Goal: Information Seeking & Learning: Learn about a topic

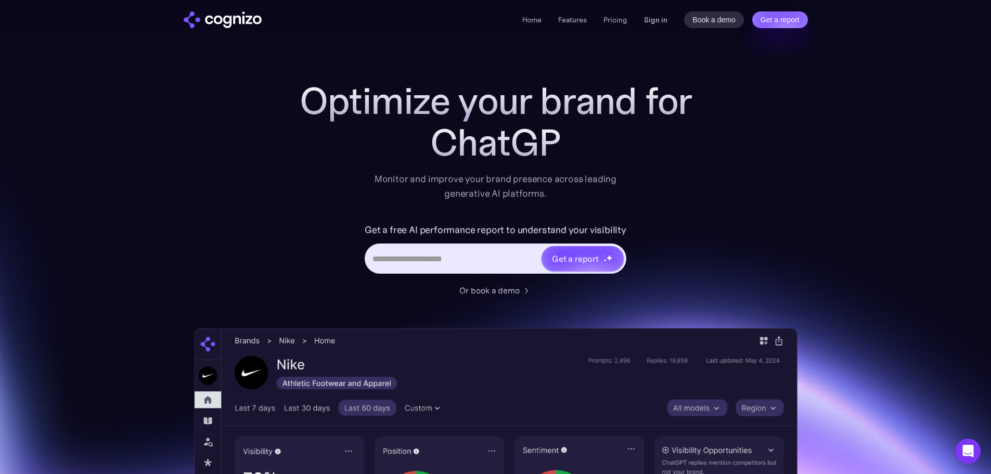
click at [655, 21] on link "Sign in" at bounding box center [655, 20] width 23 height 12
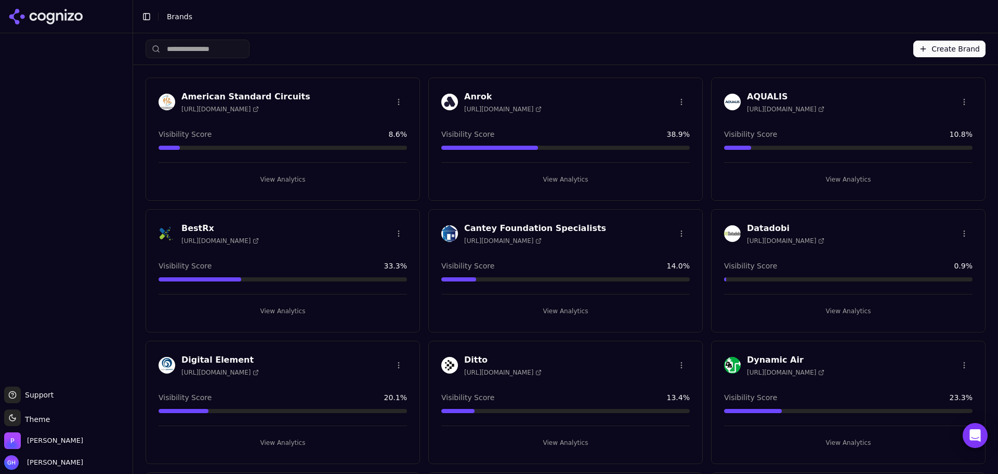
click at [257, 172] on button "View Analytics" at bounding box center [283, 179] width 249 height 17
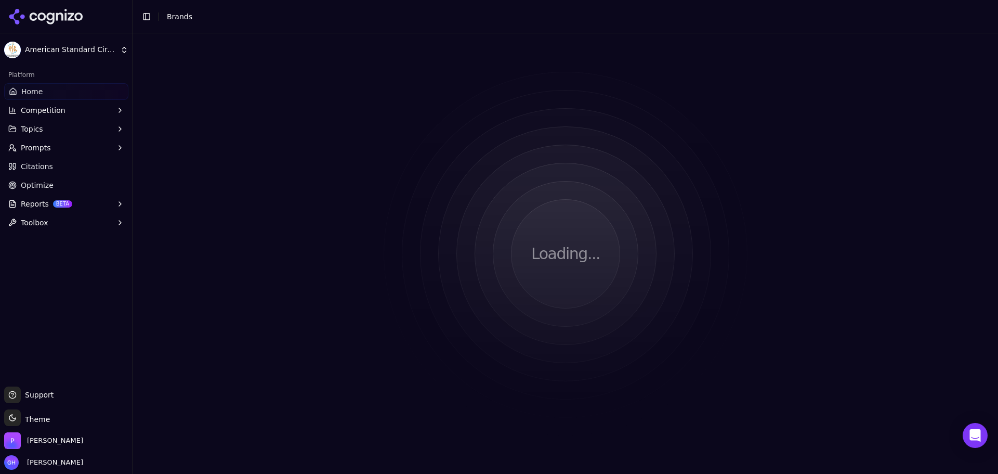
click at [264, 176] on html "American Standard Circuits Platform Home Competition Topics Prompts Citations O…" at bounding box center [499, 237] width 998 height 474
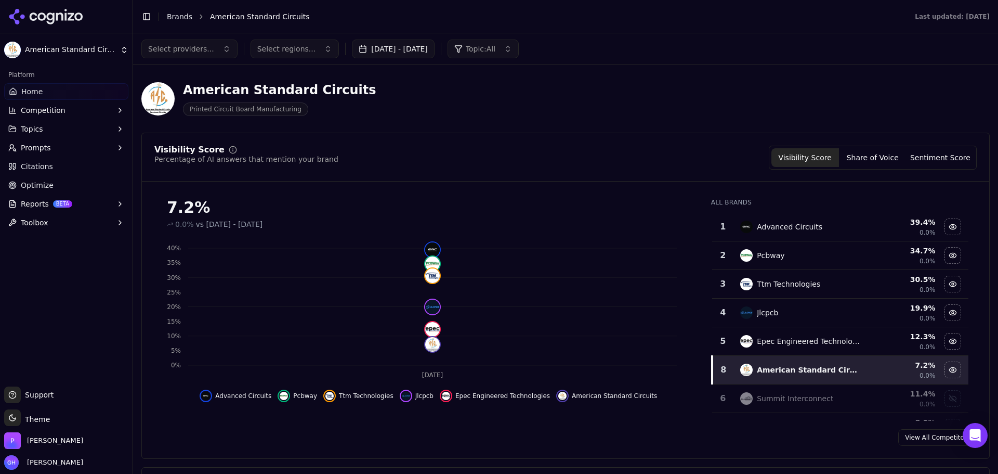
click at [56, 115] on button "Competition" at bounding box center [66, 110] width 124 height 17
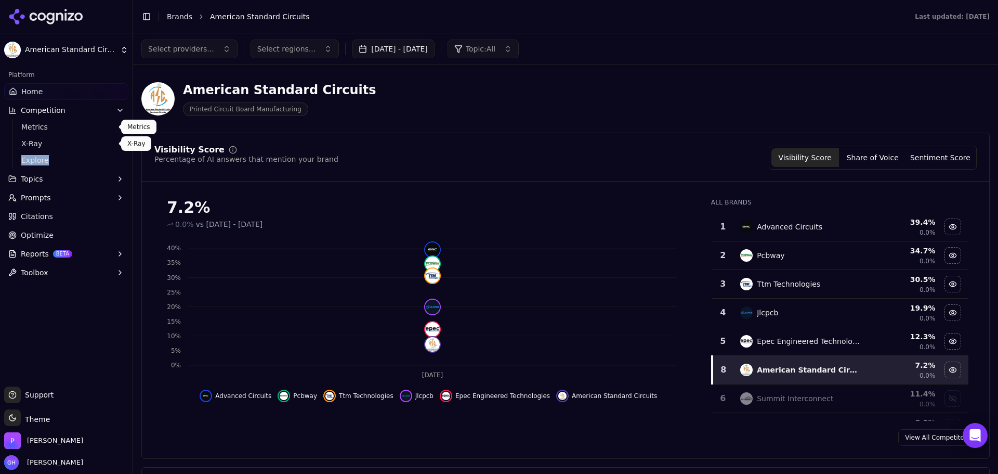
click at [51, 155] on ul "Metrics X-Ray Explore" at bounding box center [67, 144] width 110 height 50
click at [49, 161] on span "Explore" at bounding box center [66, 160] width 90 height 10
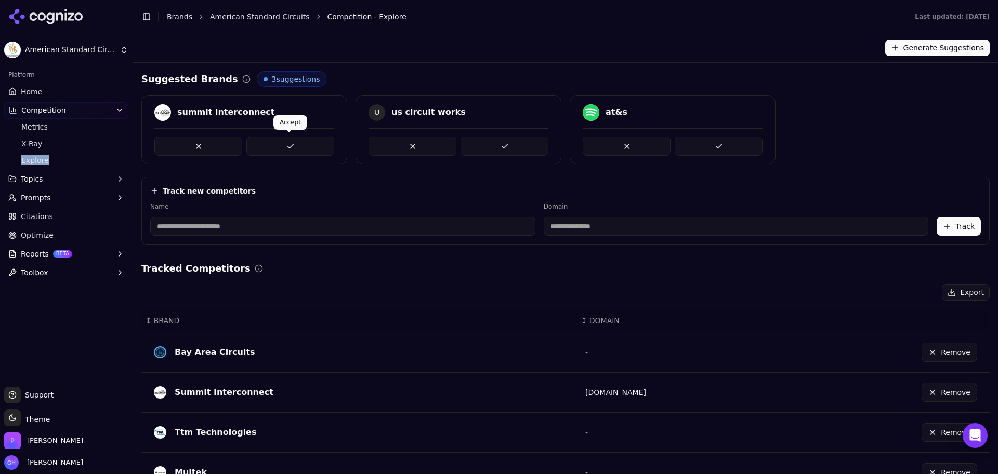
click at [303, 145] on button at bounding box center [290, 146] width 88 height 19
click at [535, 142] on button at bounding box center [505, 146] width 88 height 19
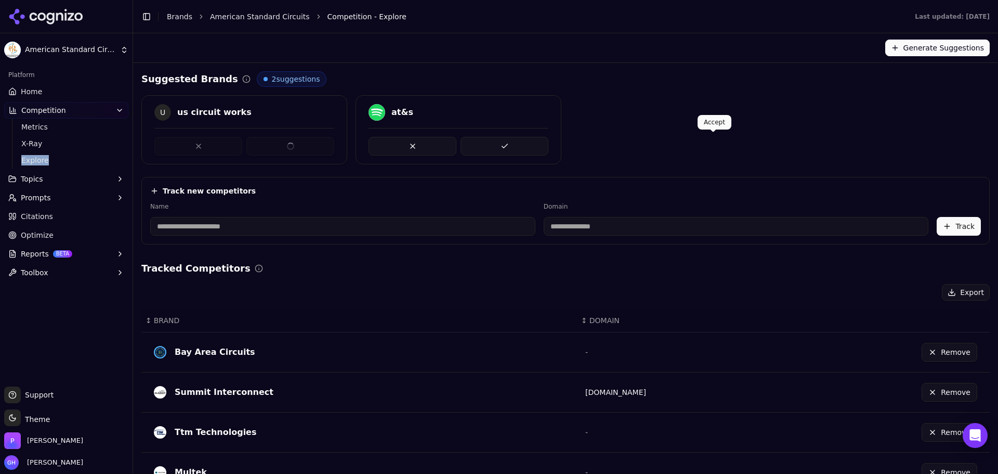
click at [744, 145] on div "U us circuit works at&s" at bounding box center [565, 129] width 849 height 69
click at [306, 146] on button at bounding box center [290, 146] width 88 height 19
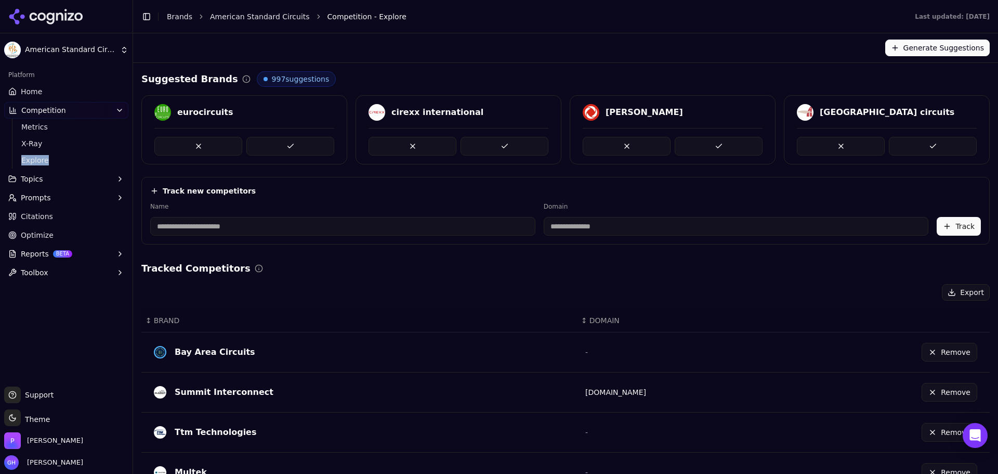
click at [305, 146] on button at bounding box center [290, 146] width 88 height 19
click at [523, 150] on button at bounding box center [505, 146] width 88 height 19
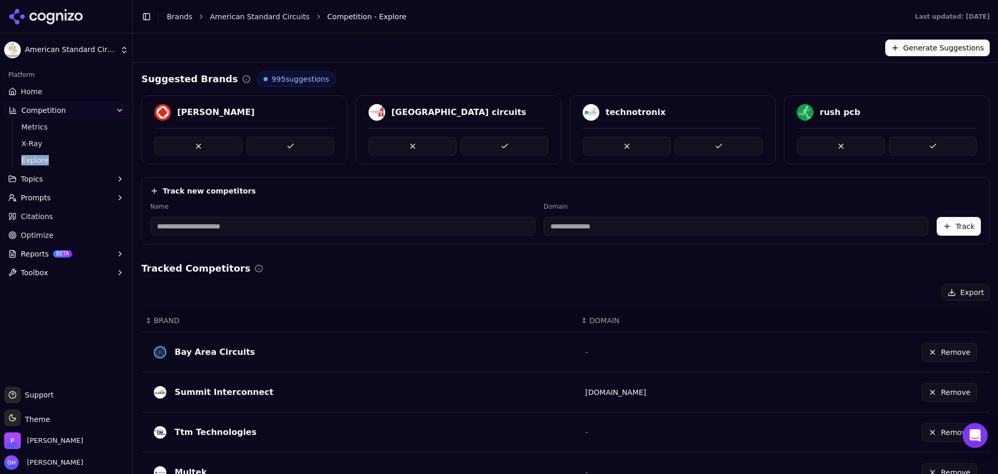
click at [48, 99] on link "Home" at bounding box center [66, 91] width 124 height 17
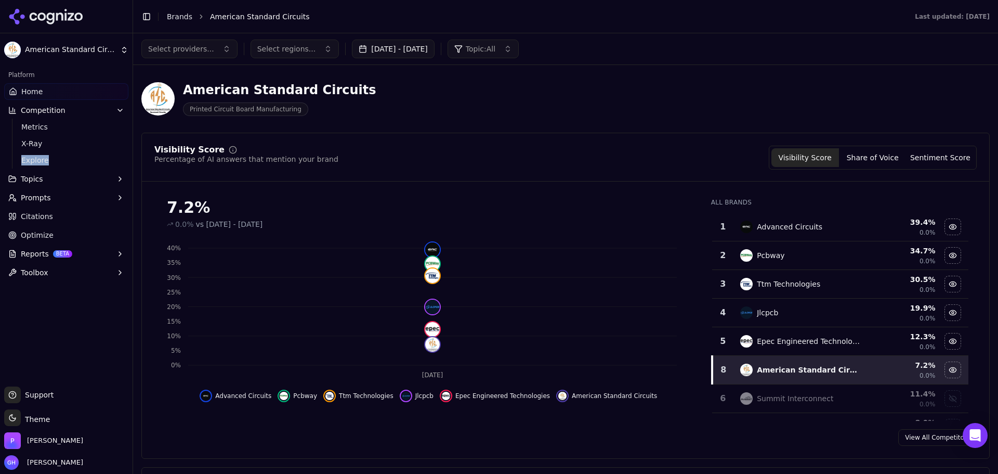
click at [902, 156] on button "Share of Voice" at bounding box center [873, 157] width 68 height 19
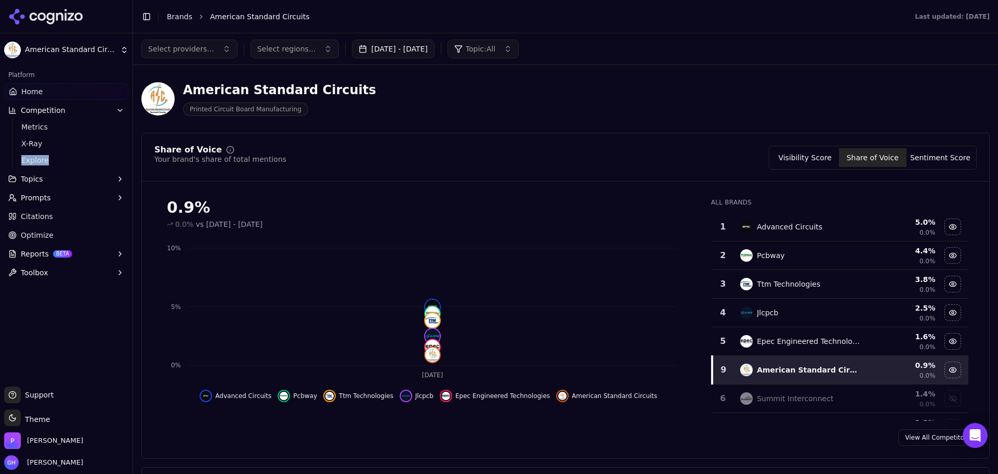
click at [931, 155] on button "Sentiment Score" at bounding box center [941, 157] width 68 height 19
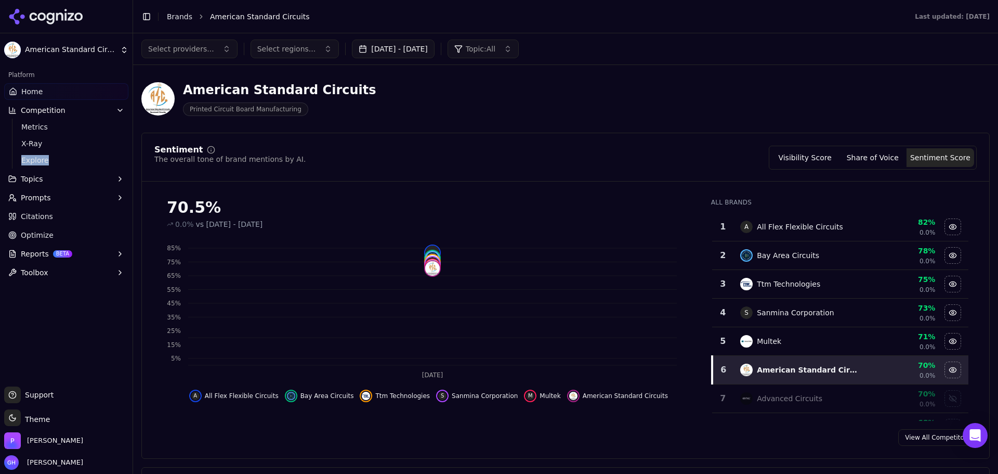
click at [816, 159] on button "Visibility Score" at bounding box center [806, 157] width 68 height 19
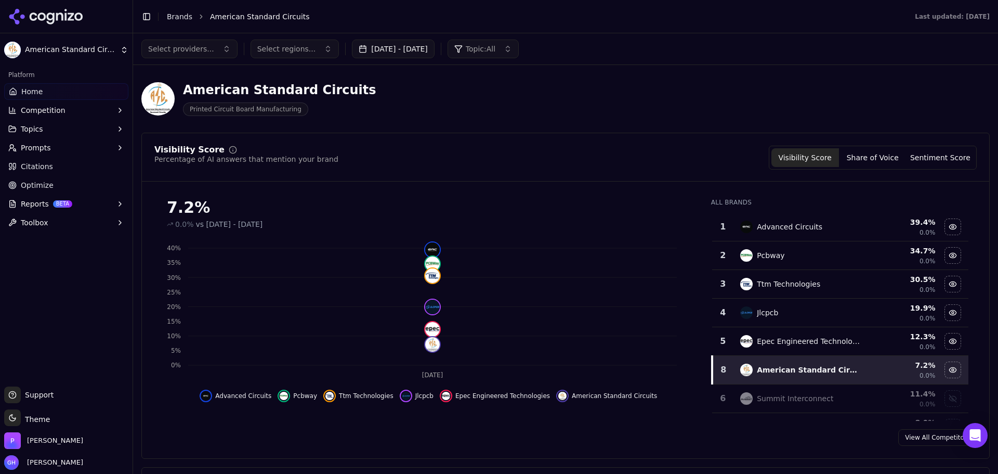
click at [48, 46] on html "American Standard Circuits Platform Home Competition Topics Prompts Citations O…" at bounding box center [499, 237] width 998 height 474
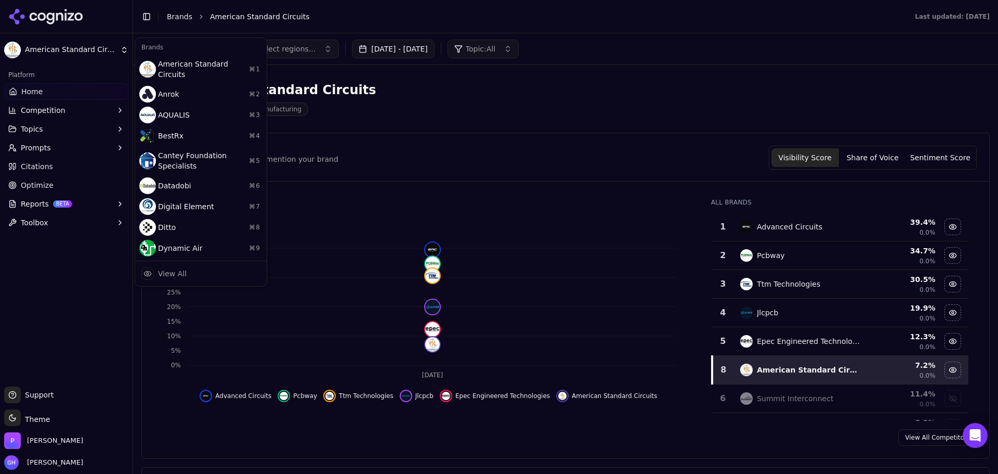
click at [75, 13] on html "American Standard Circuits Platform Home Competition Topics Prompts Citations O…" at bounding box center [499, 237] width 998 height 474
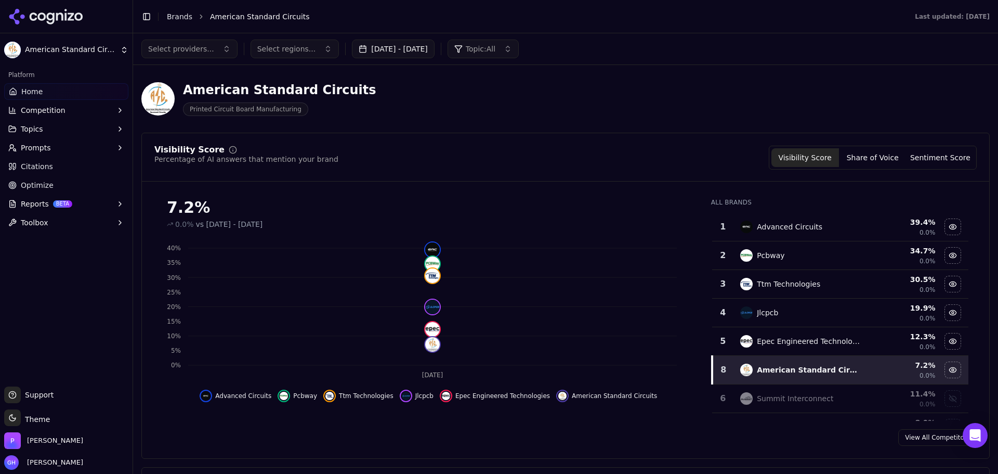
click at [56, 10] on icon at bounding box center [45, 17] width 75 height 16
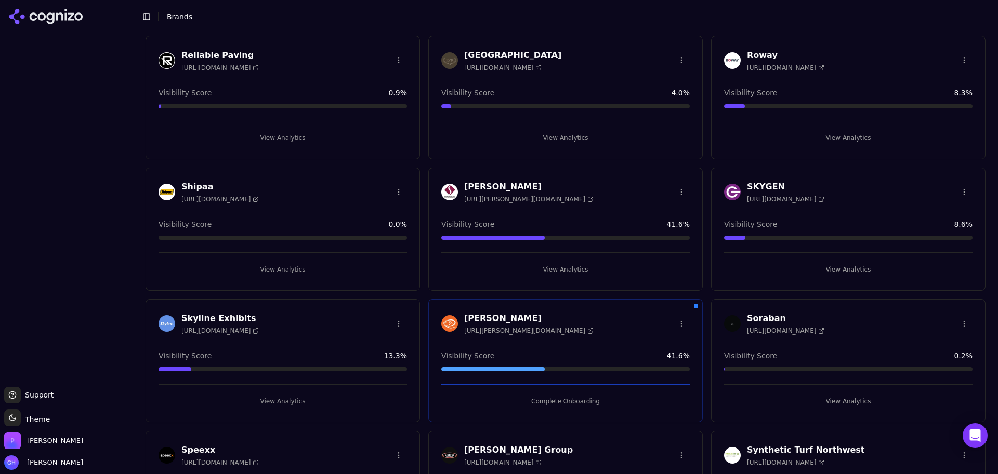
scroll to position [1716, 0]
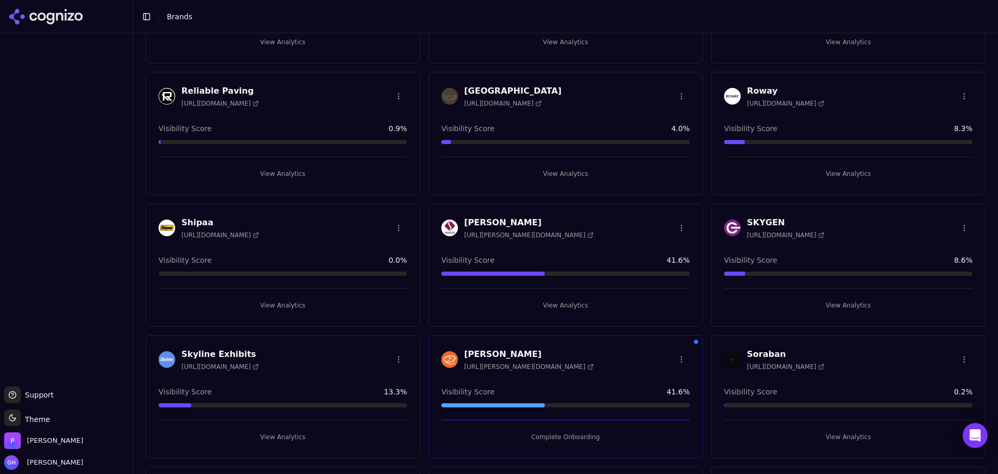
click at [252, 169] on button "View Analytics" at bounding box center [283, 173] width 249 height 17
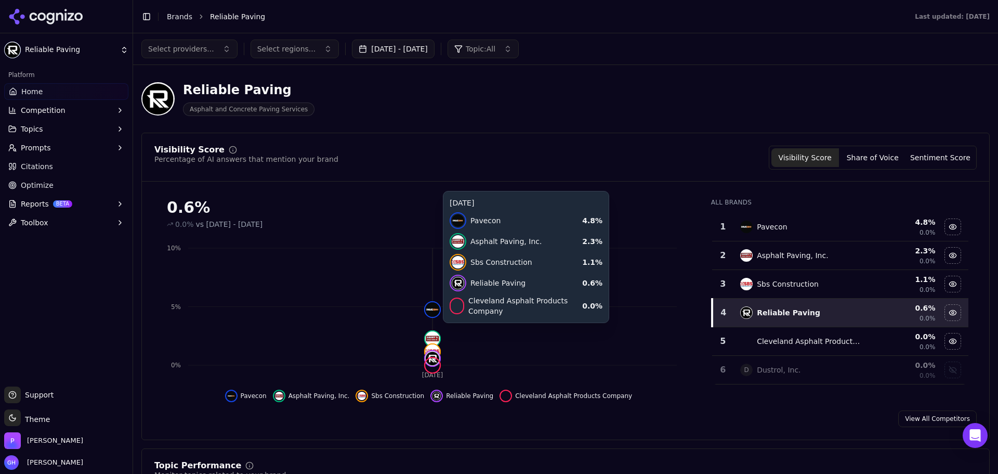
click at [423, 333] on icon "Sep 18 0% 5% 10%" at bounding box center [425, 311] width 543 height 146
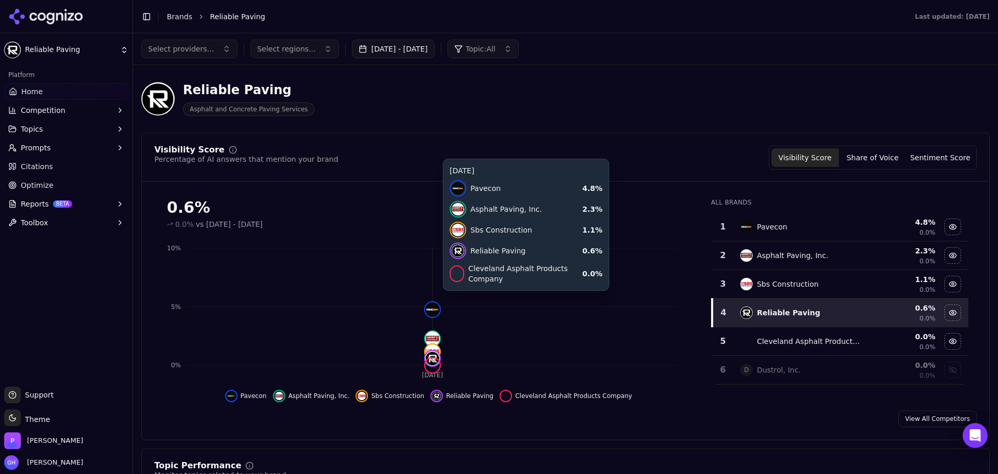
click at [440, 301] on foreignobject at bounding box center [432, 309] width 17 height 17
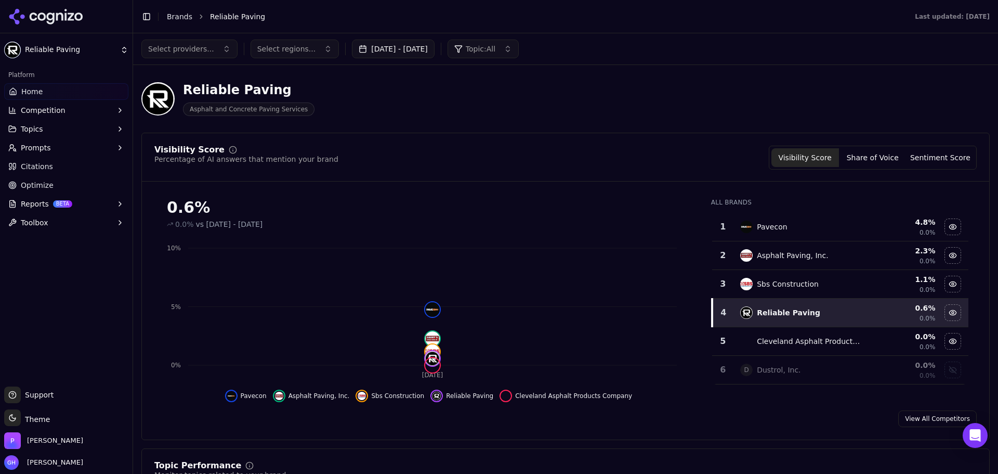
click at [69, 105] on button "Competition" at bounding box center [66, 110] width 124 height 17
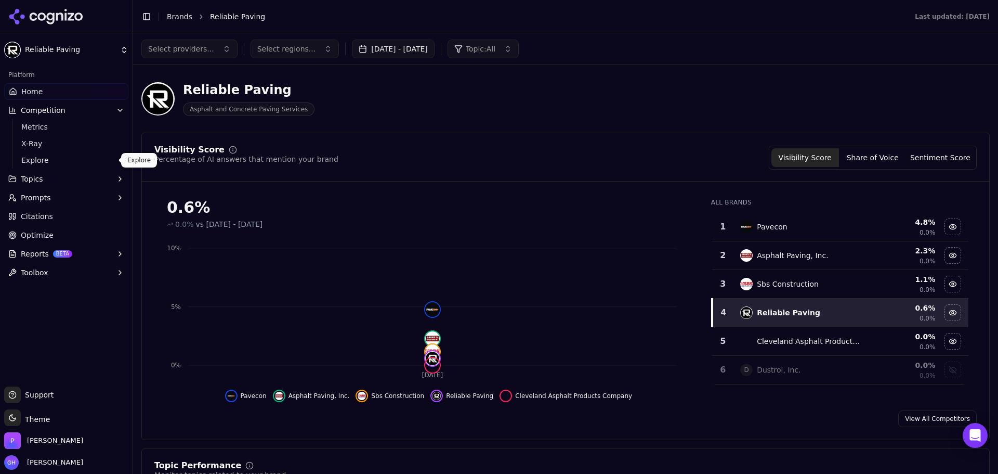
click at [61, 166] on link "Explore" at bounding box center [66, 160] width 99 height 15
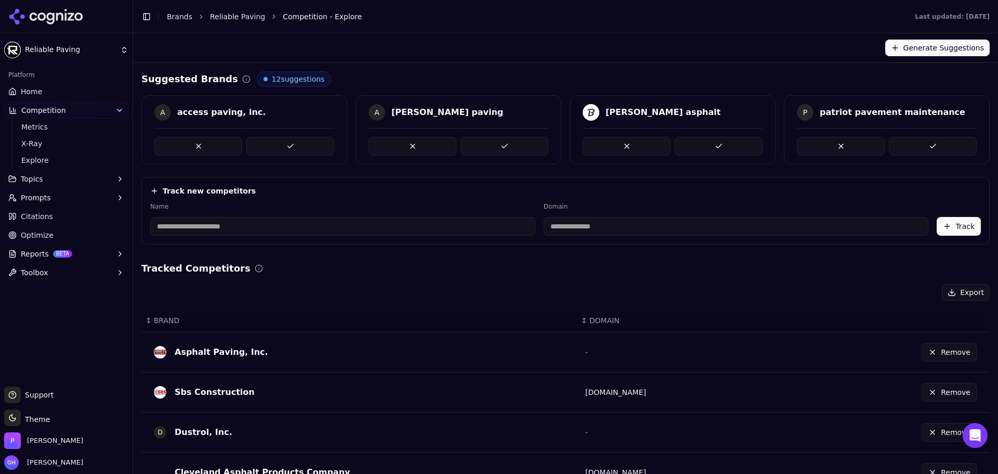
click at [280, 138] on button at bounding box center [290, 146] width 88 height 19
drag, startPoint x: 511, startPoint y: 148, endPoint x: 519, endPoint y: 148, distance: 7.8
click at [512, 148] on button at bounding box center [505, 146] width 88 height 19
drag, startPoint x: 719, startPoint y: 150, endPoint x: 727, endPoint y: 150, distance: 8.3
click at [720, 150] on button at bounding box center [719, 146] width 88 height 19
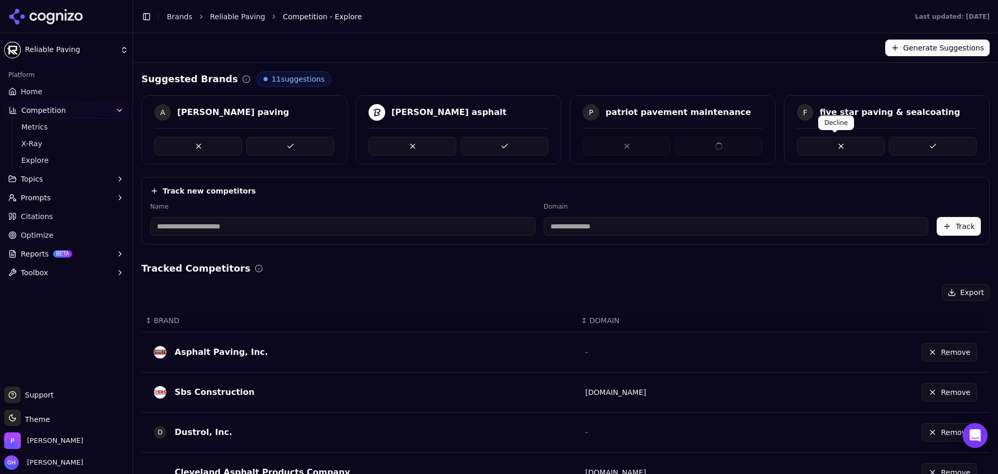
click at [941, 149] on div "A allgood paving wright asphalt P patriot pavement maintenance F five star pavi…" at bounding box center [565, 129] width 849 height 69
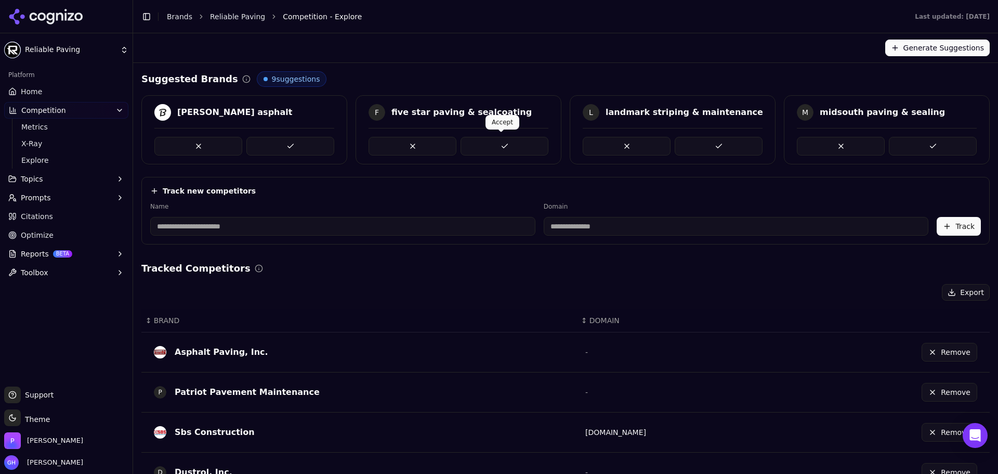
click at [480, 141] on button at bounding box center [505, 146] width 88 height 19
click at [710, 146] on button at bounding box center [719, 146] width 88 height 19
click at [276, 142] on button at bounding box center [290, 146] width 88 height 19
click at [492, 149] on button at bounding box center [505, 146] width 88 height 19
drag, startPoint x: 723, startPoint y: 150, endPoint x: 626, endPoint y: 150, distance: 97.2
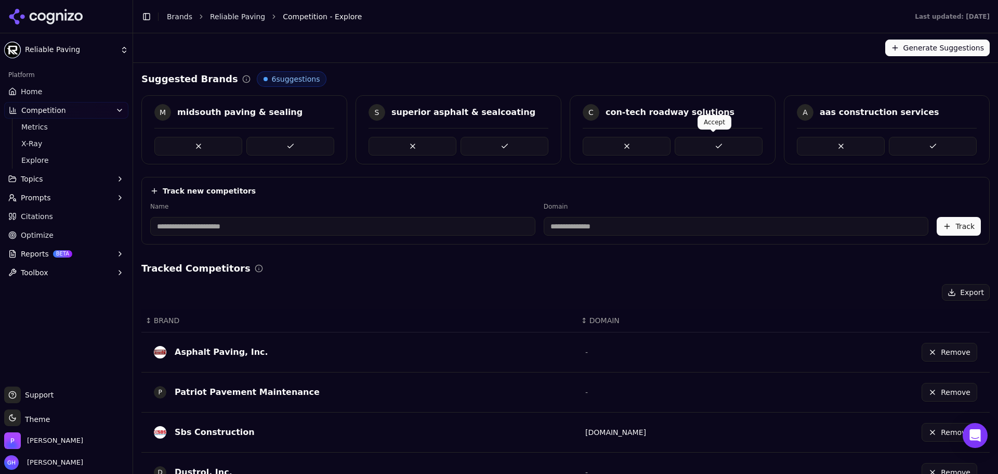
click at [718, 150] on button at bounding box center [719, 146] width 88 height 19
click at [282, 139] on button at bounding box center [290, 146] width 88 height 19
click at [889, 144] on button at bounding box center [933, 146] width 88 height 19
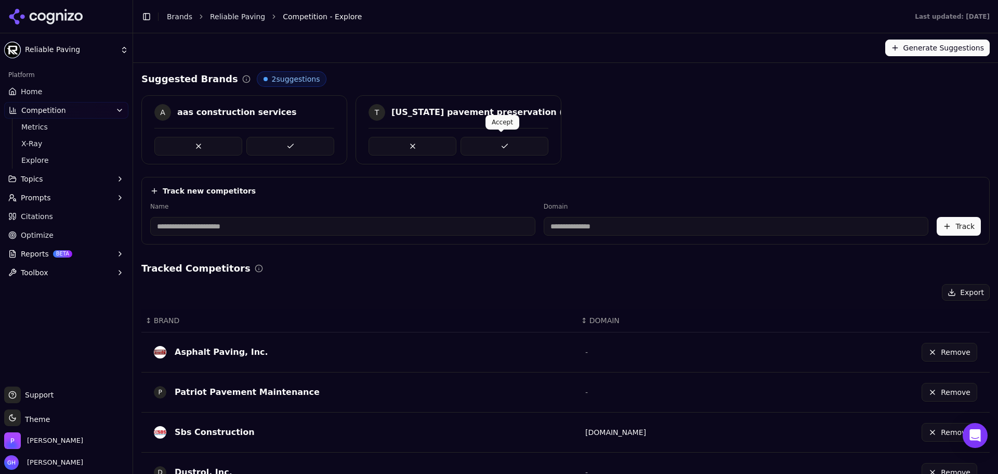
click at [507, 146] on button at bounding box center [505, 146] width 88 height 19
click at [294, 149] on button at bounding box center [290, 146] width 88 height 19
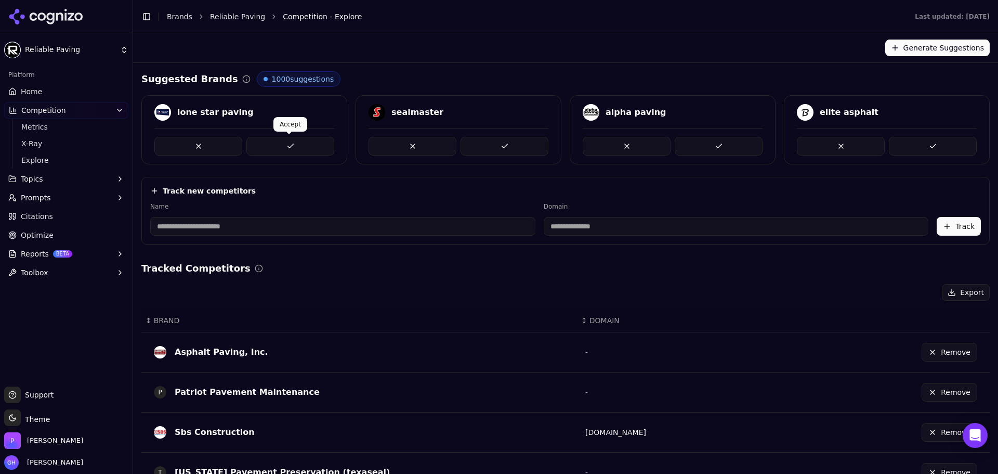
drag, startPoint x: 299, startPoint y: 141, endPoint x: 292, endPoint y: 125, distance: 17.7
click at [292, 125] on p "Accept" at bounding box center [290, 124] width 21 height 8
click at [292, 141] on button at bounding box center [290, 146] width 88 height 19
click at [510, 148] on button at bounding box center [505, 146] width 88 height 19
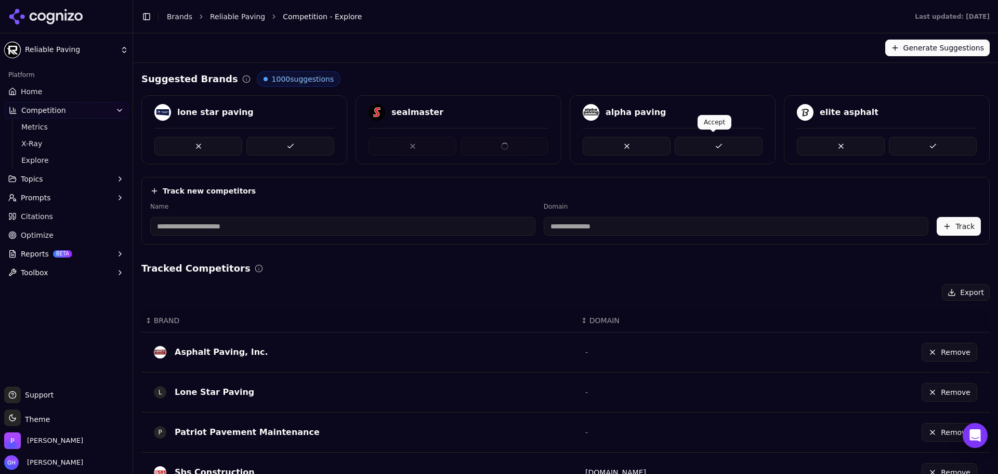
click at [714, 151] on button at bounding box center [719, 146] width 88 height 19
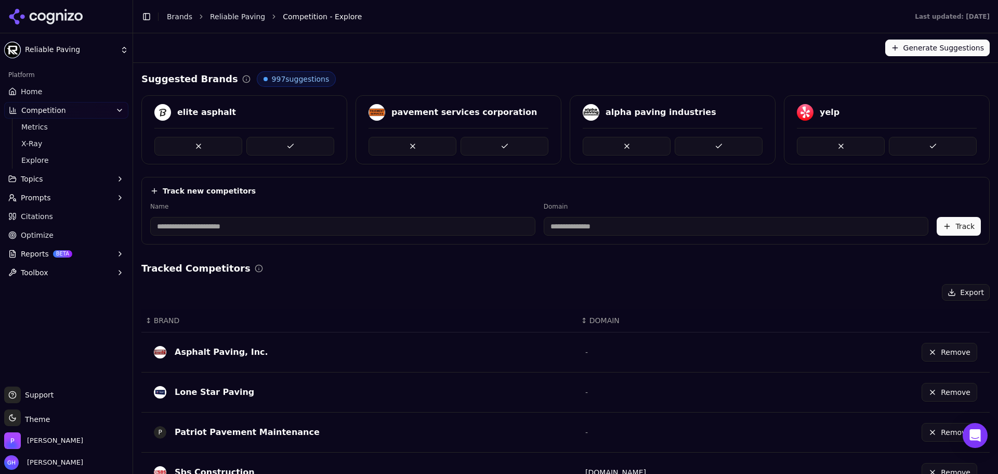
click at [41, 89] on link "Home" at bounding box center [66, 91] width 124 height 17
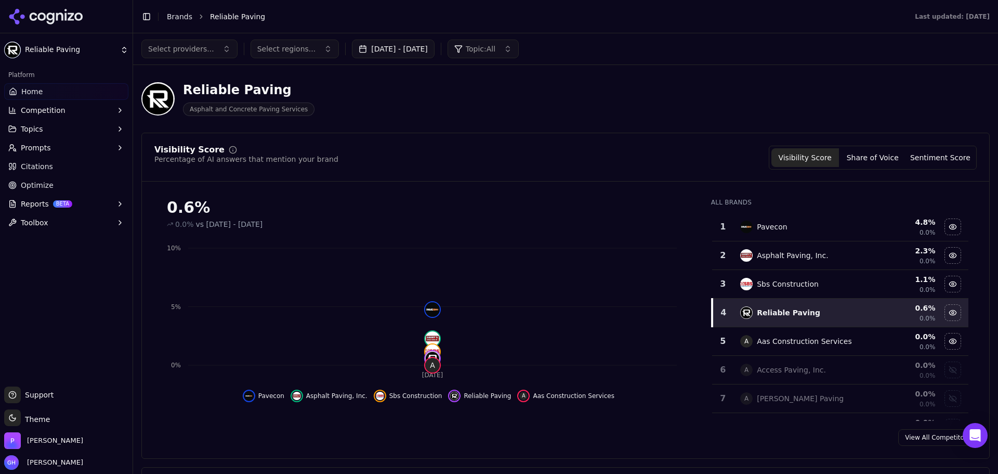
click at [44, 10] on icon at bounding box center [45, 17] width 75 height 16
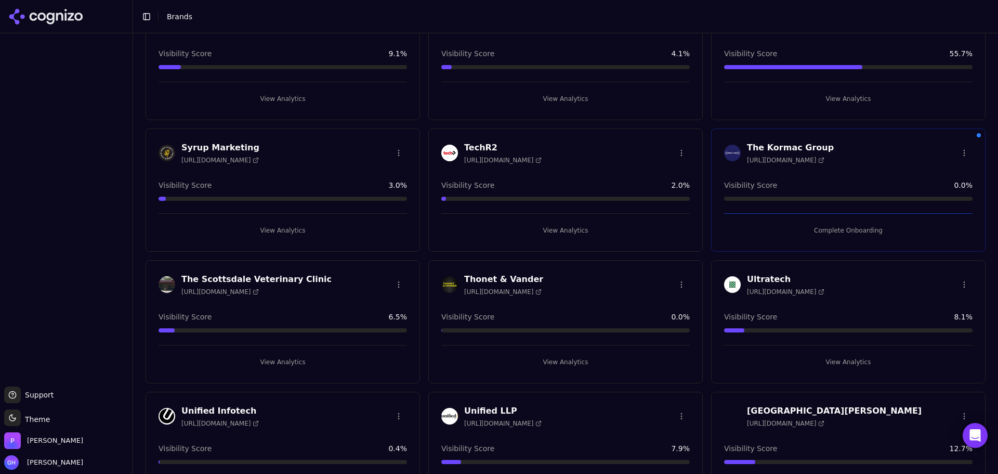
scroll to position [2490, 0]
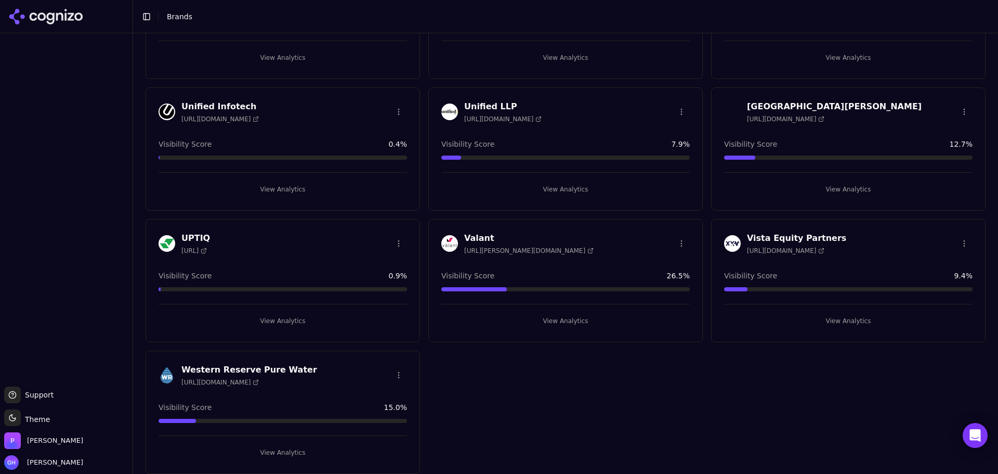
click at [288, 321] on button "View Analytics" at bounding box center [283, 320] width 249 height 17
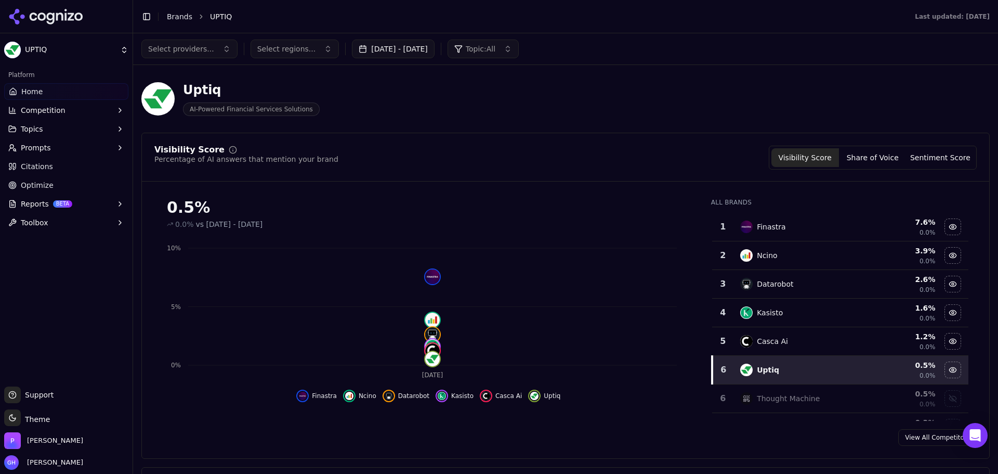
click at [73, 17] on icon at bounding box center [45, 17] width 75 height 16
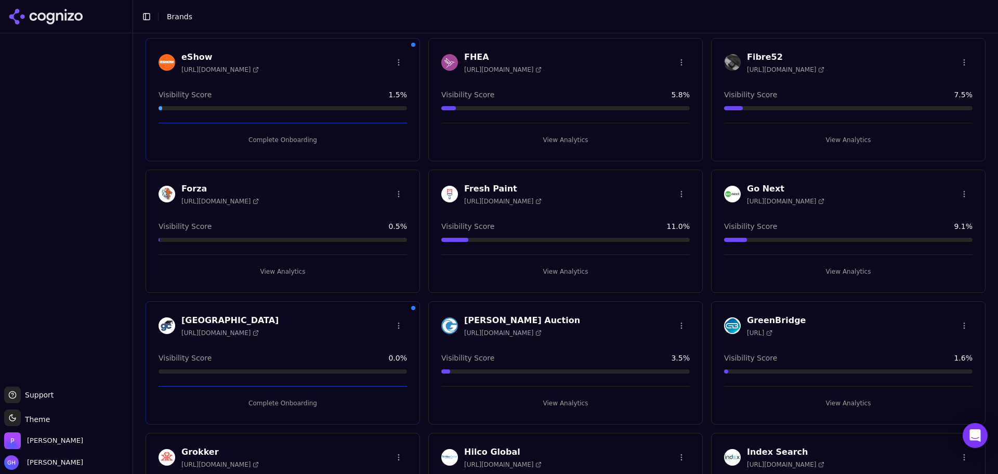
scroll to position [410, 0]
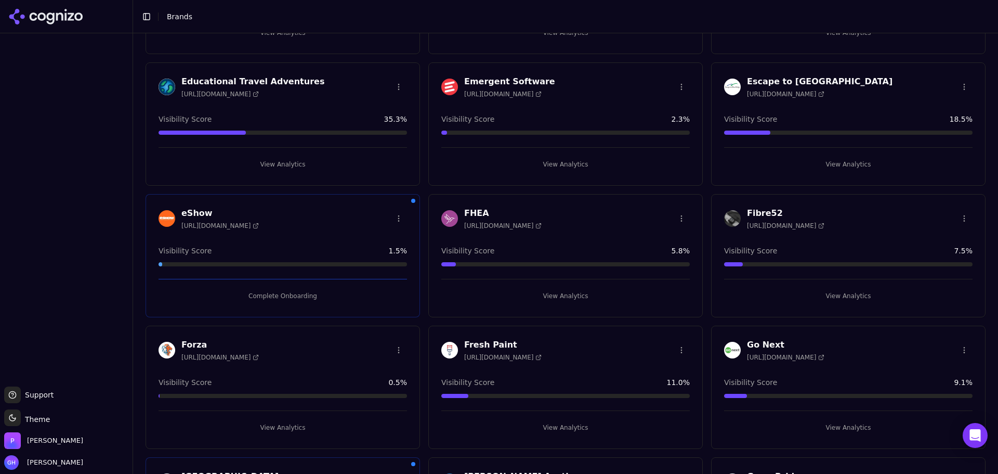
click at [832, 172] on div "Escape to Blue Ridge https://escapetoblueridge.com Visibility Score 18.5 % View…" at bounding box center [848, 123] width 275 height 123
click at [833, 166] on button "View Analytics" at bounding box center [848, 164] width 249 height 17
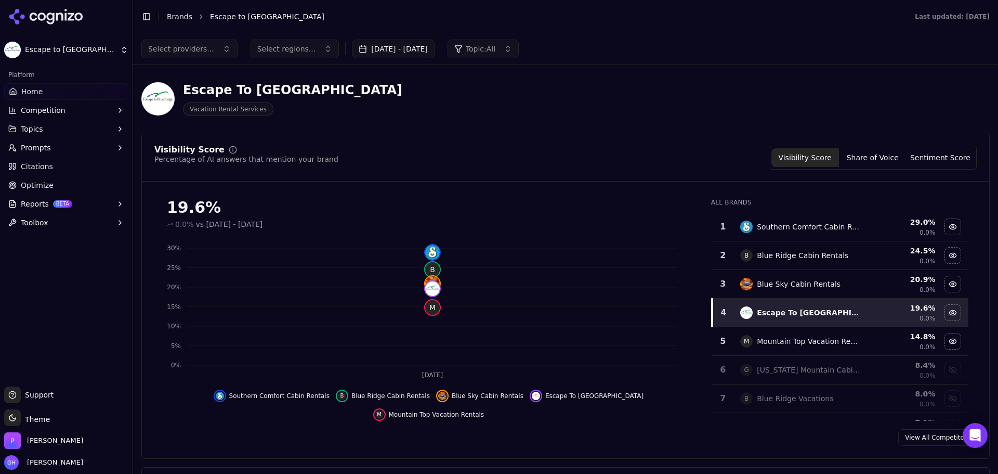
click at [391, 277] on icon "Sep 18 0% 5% 10% 15% 20% 25% 30% B M" at bounding box center [425, 311] width 543 height 146
click at [875, 149] on button "Share of Voice" at bounding box center [873, 157] width 68 height 19
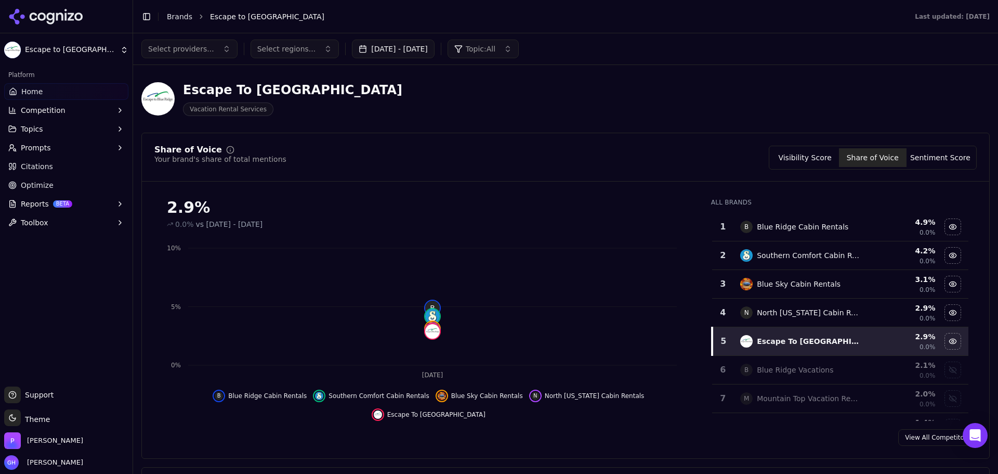
click at [952, 158] on button "Sentiment Score" at bounding box center [941, 157] width 68 height 19
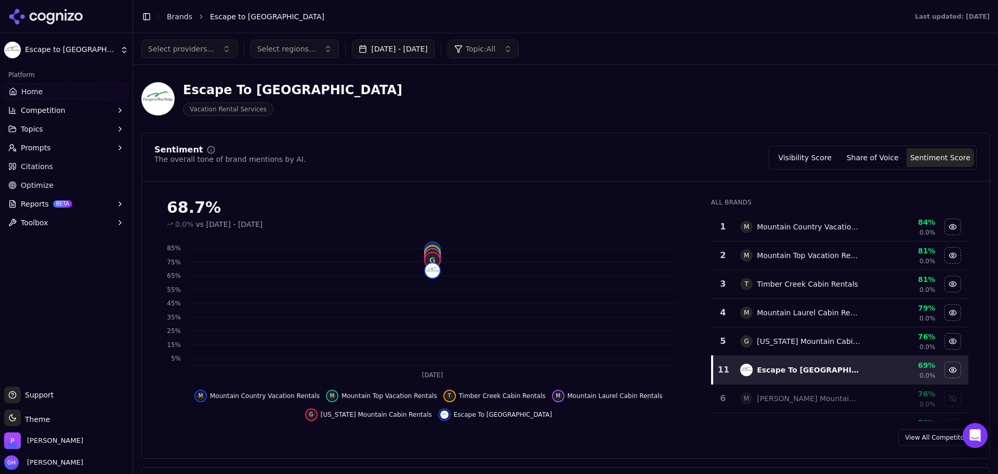
click at [837, 157] on button "Visibility Score" at bounding box center [806, 157] width 68 height 19
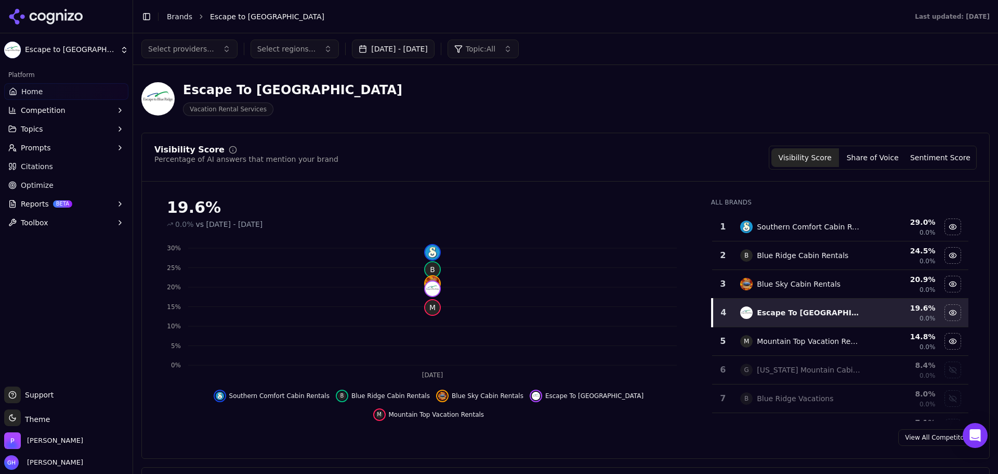
click at [42, 89] on link "Home" at bounding box center [66, 91] width 124 height 17
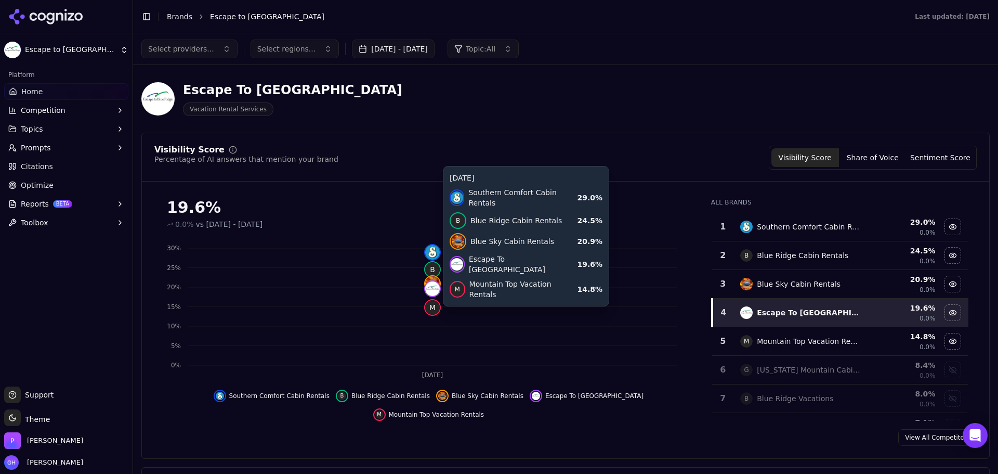
click at [163, 299] on icon "Sep 18 0% 5% 10% 15% 20% 25% 30% B M" at bounding box center [425, 311] width 543 height 146
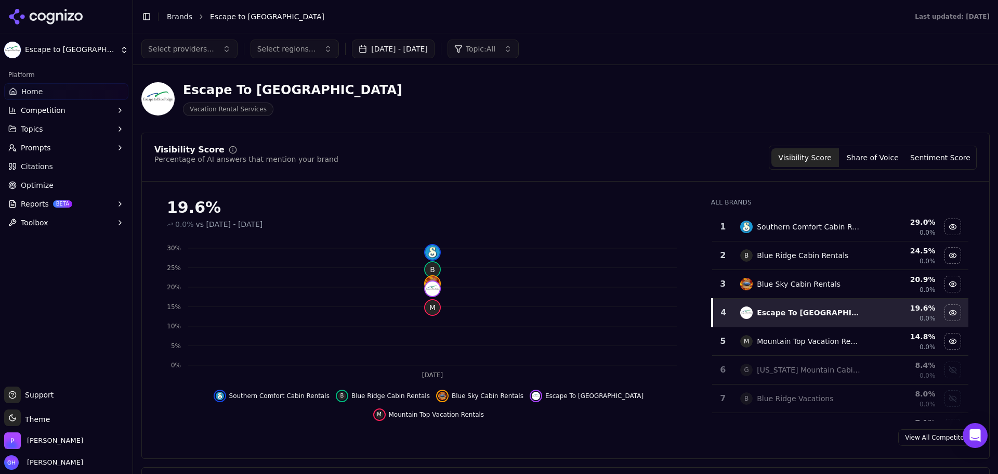
click at [37, 23] on icon at bounding box center [45, 17] width 75 height 16
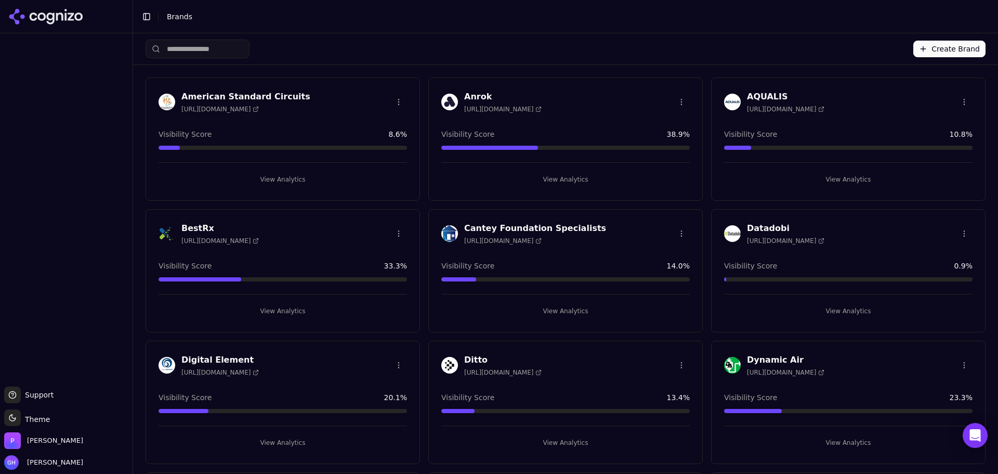
drag, startPoint x: 64, startPoint y: 173, endPoint x: 98, endPoint y: 171, distance: 33.9
click at [64, 173] on div at bounding box center [66, 209] width 133 height 345
click at [296, 168] on div "View Analytics" at bounding box center [283, 174] width 249 height 25
click at [268, 186] on div "American Standard Circuits https://asc-i.com Visibility Score 8.6 % View Analyt…" at bounding box center [283, 138] width 275 height 123
click at [282, 179] on button "View Analytics" at bounding box center [283, 179] width 249 height 17
